Goal: Task Accomplishment & Management: Manage account settings

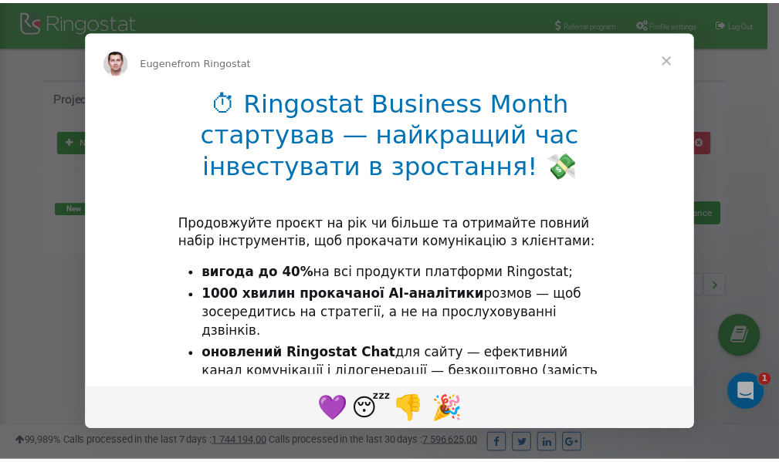
scroll to position [231, 0]
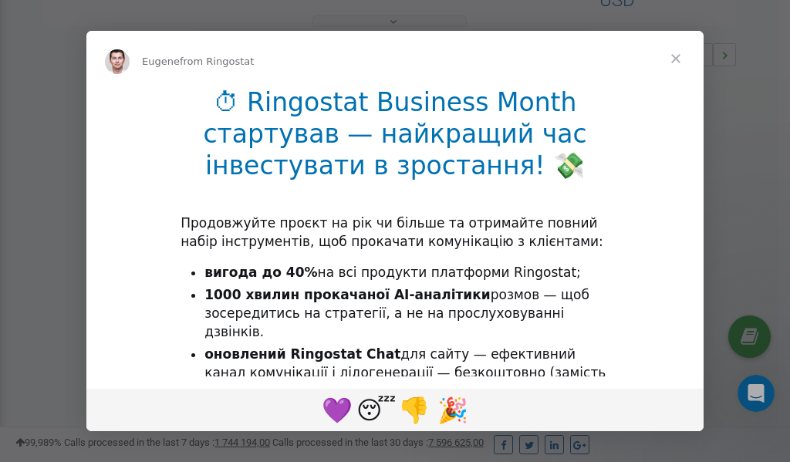
click at [679, 59] on span "Close" at bounding box center [676, 59] width 56 height 56
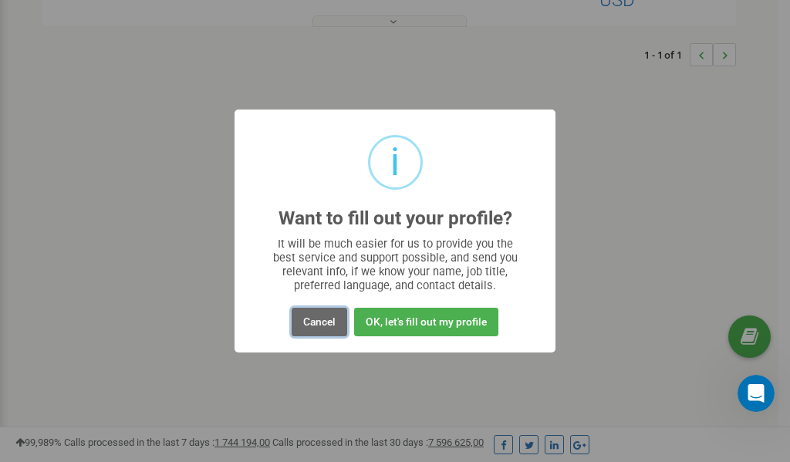
click at [320, 318] on button "Cancel" at bounding box center [320, 322] width 56 height 29
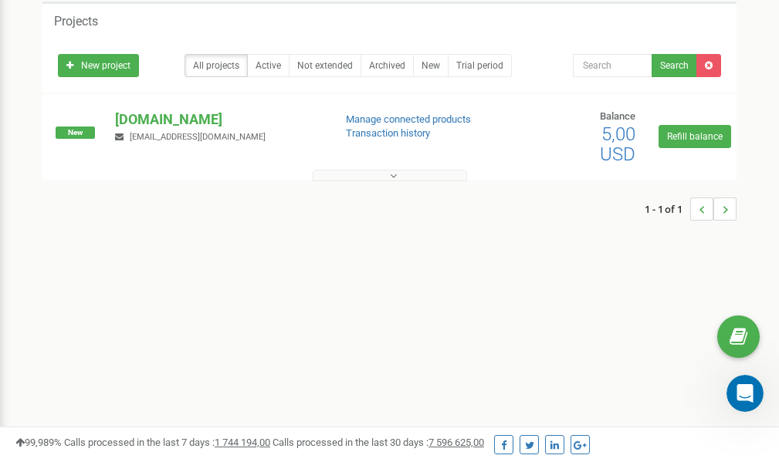
scroll to position [0, 0]
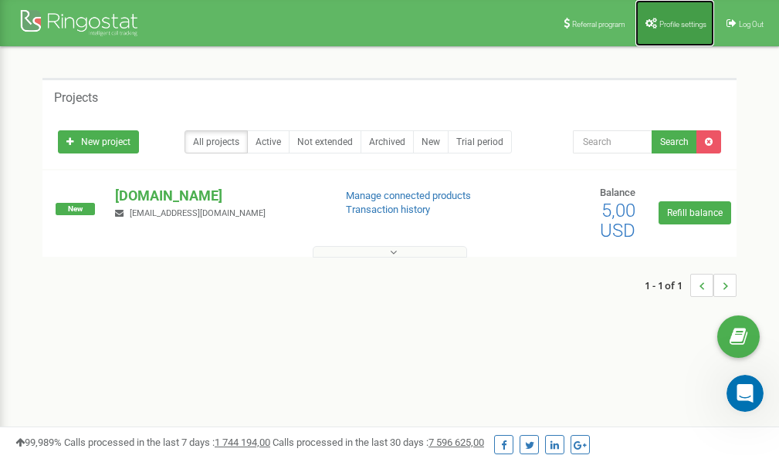
click at [669, 17] on link "Profile settings" at bounding box center [674, 23] width 79 height 46
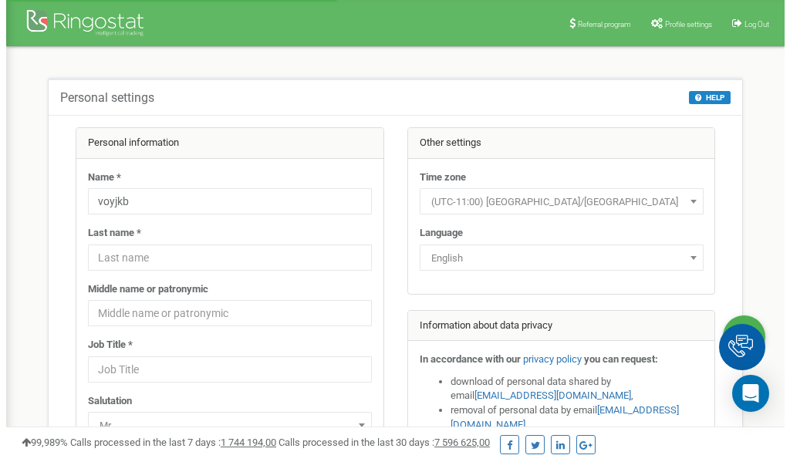
scroll to position [77, 0]
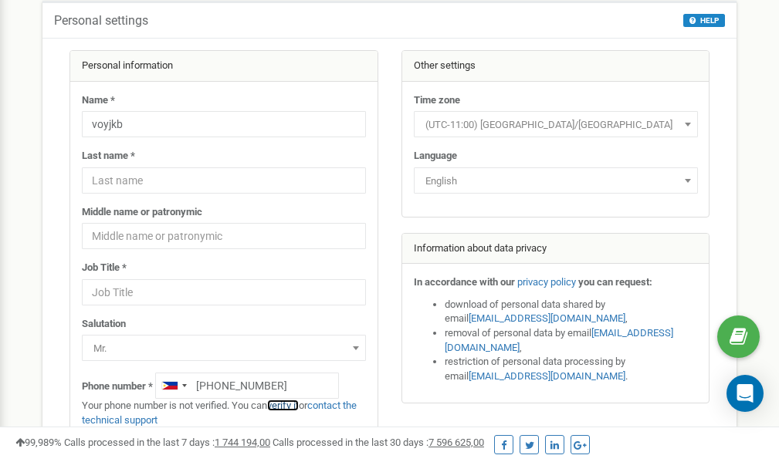
click at [288, 406] on link "verify it" at bounding box center [283, 406] width 32 height 12
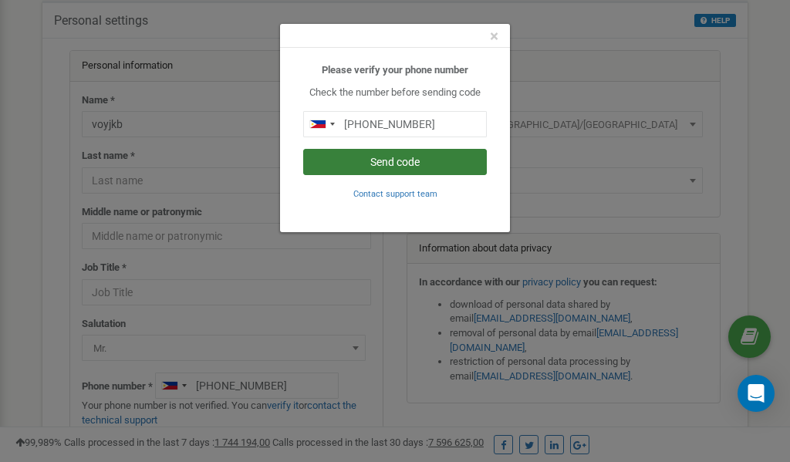
click at [366, 166] on button "Send code" at bounding box center [395, 162] width 184 height 26
